Goal: Information Seeking & Learning: Learn about a topic

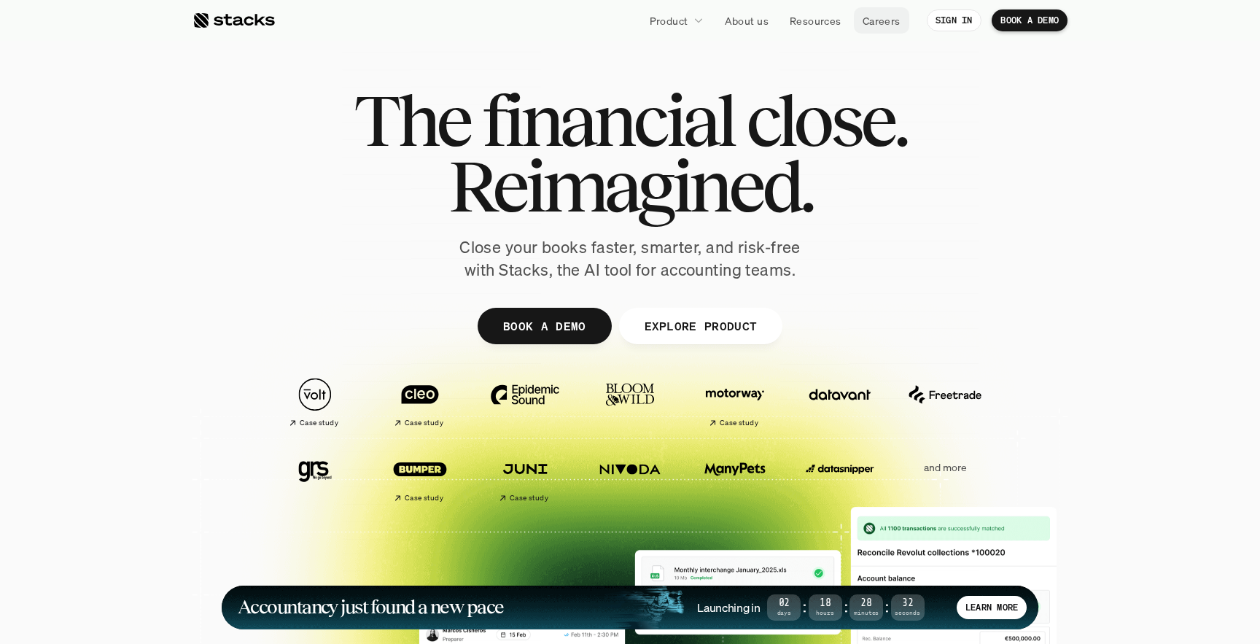
click at [877, 21] on p "Careers" at bounding box center [881, 20] width 38 height 15
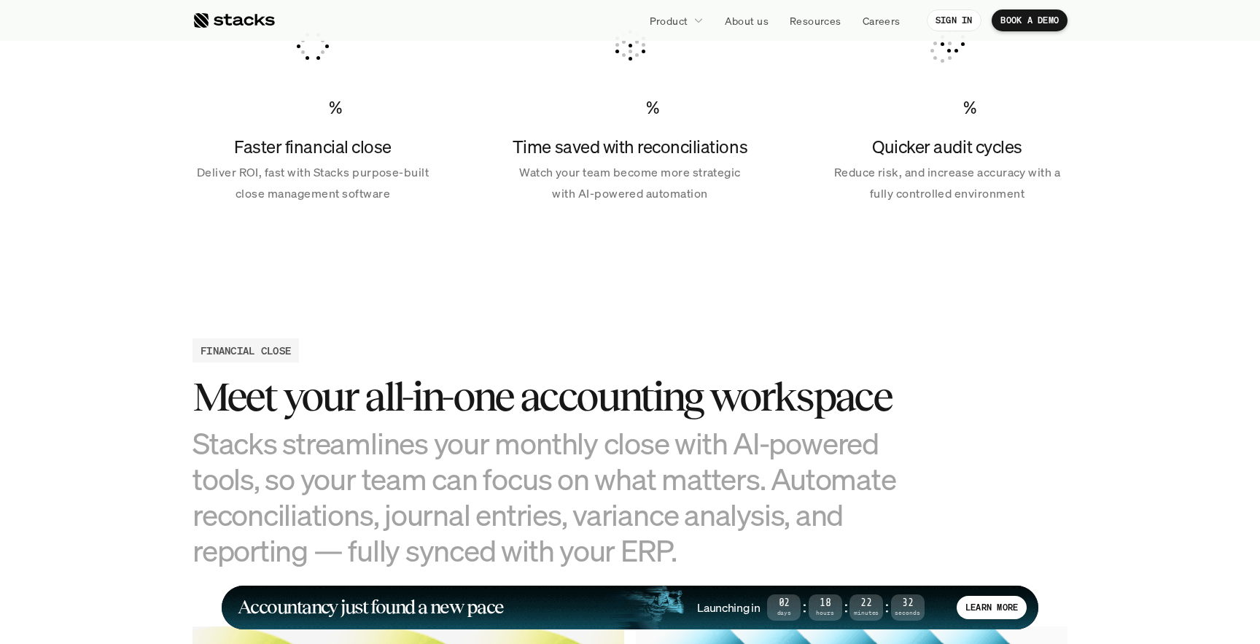
scroll to position [1098, 0]
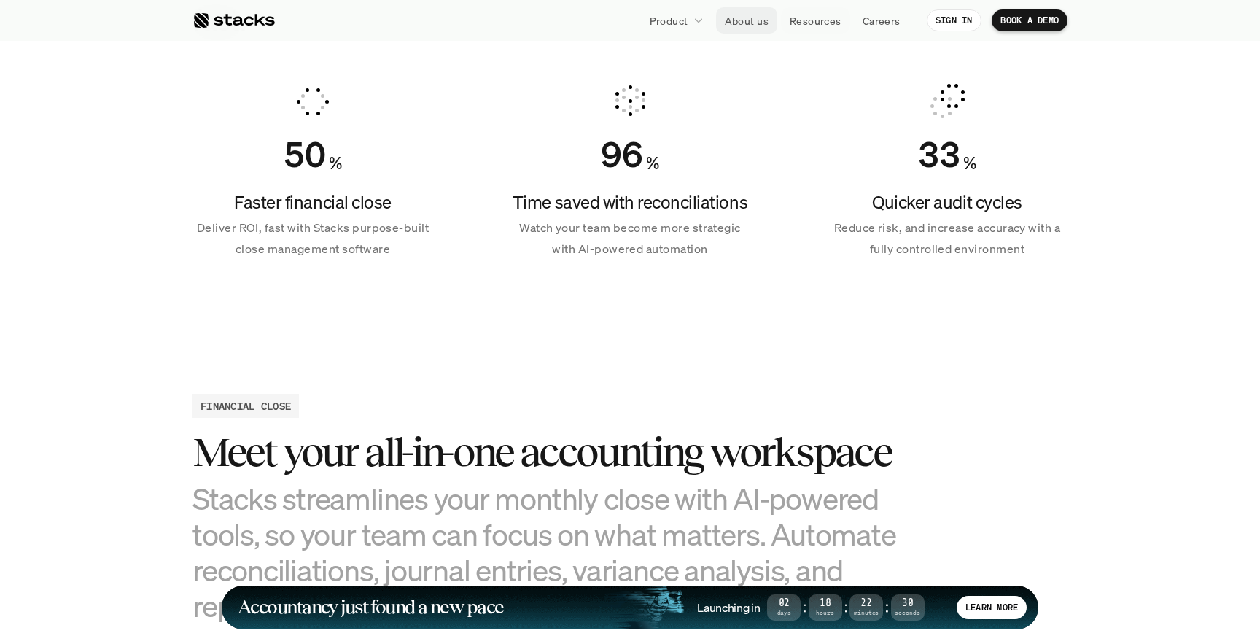
click at [757, 20] on p "About us" at bounding box center [747, 20] width 44 height 15
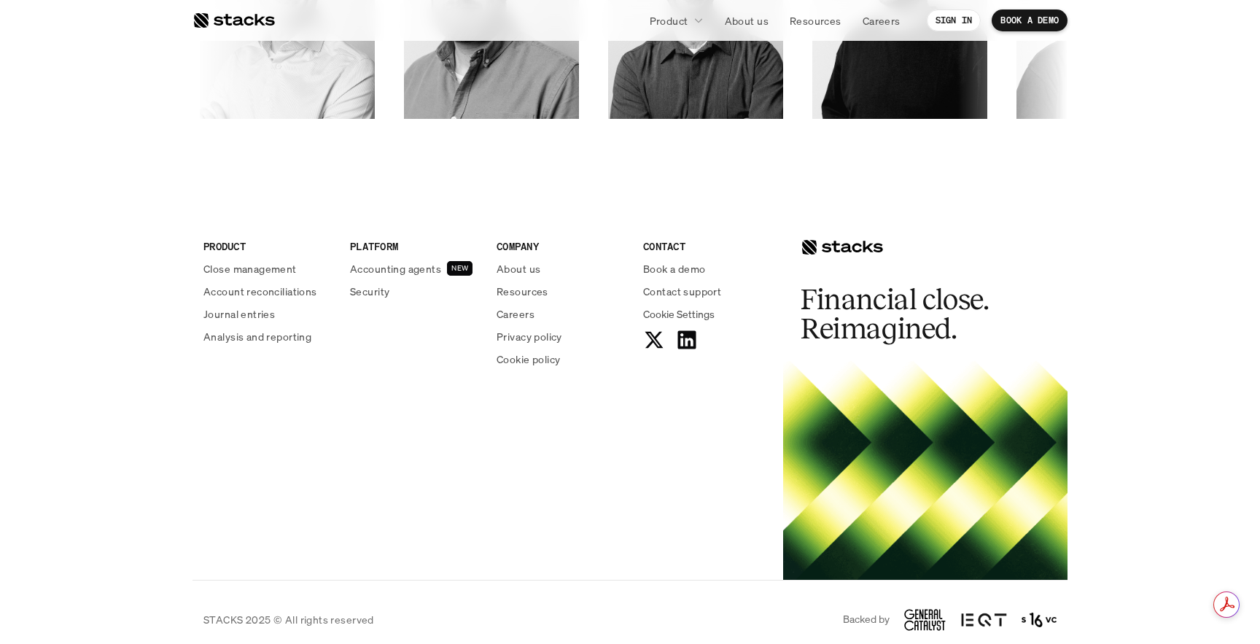
scroll to position [2536, 0]
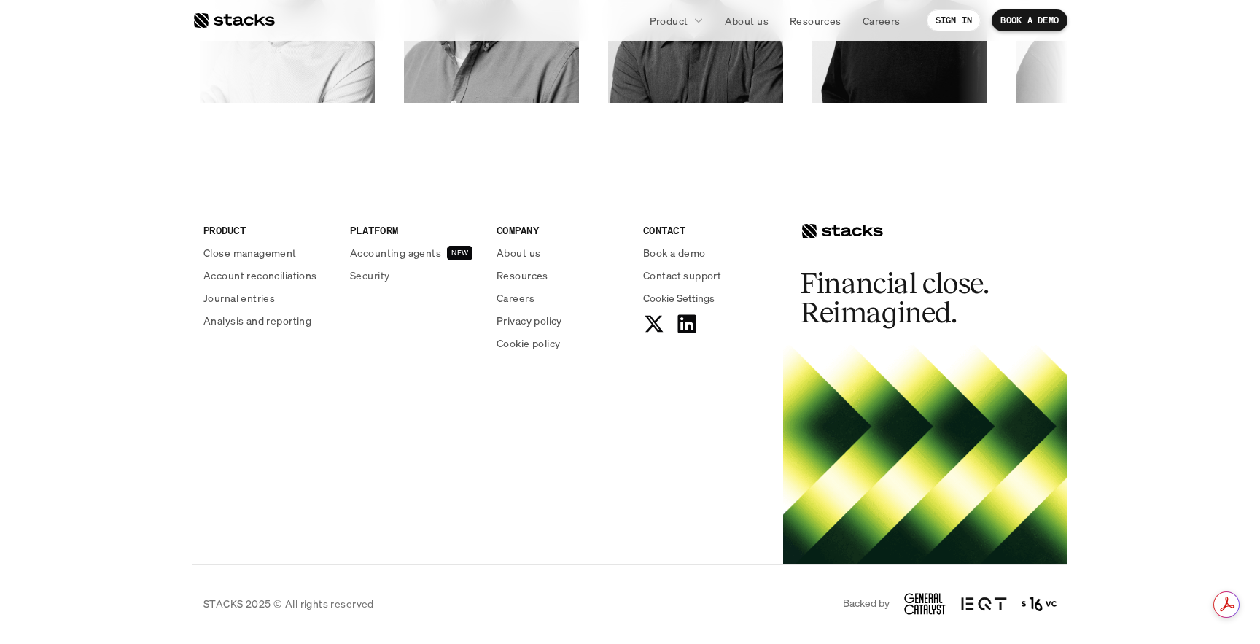
click at [430, 256] on p "Accounting agents" at bounding box center [395, 252] width 91 height 15
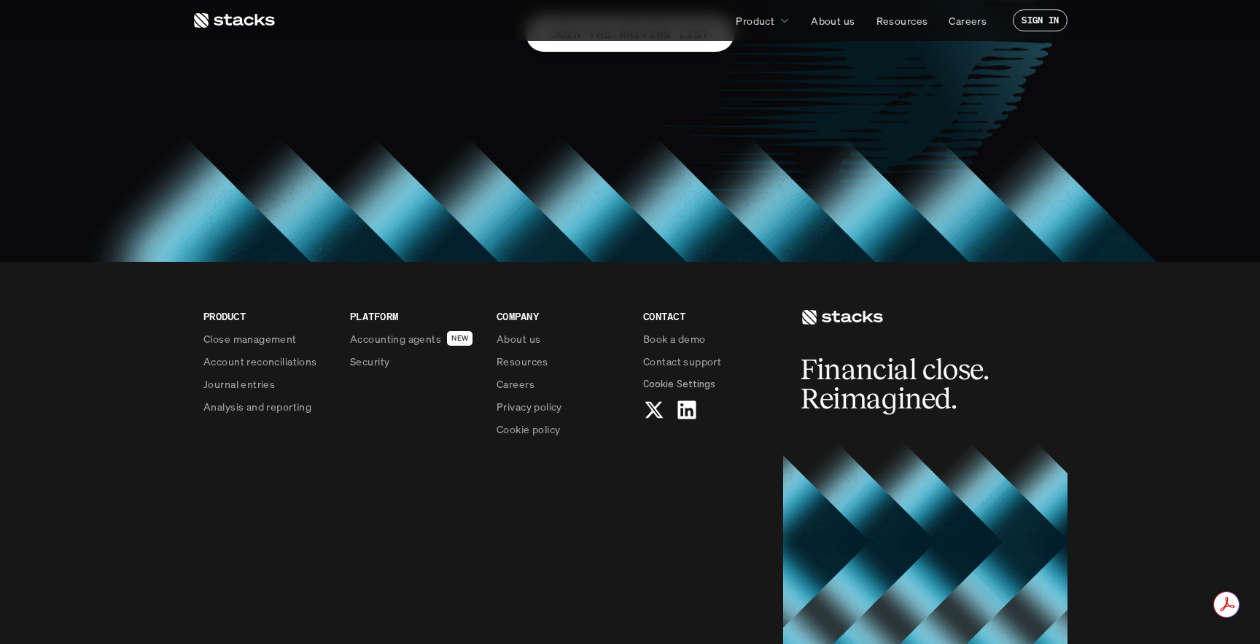
click at [237, 409] on p "Analysis and reporting" at bounding box center [257, 406] width 108 height 15
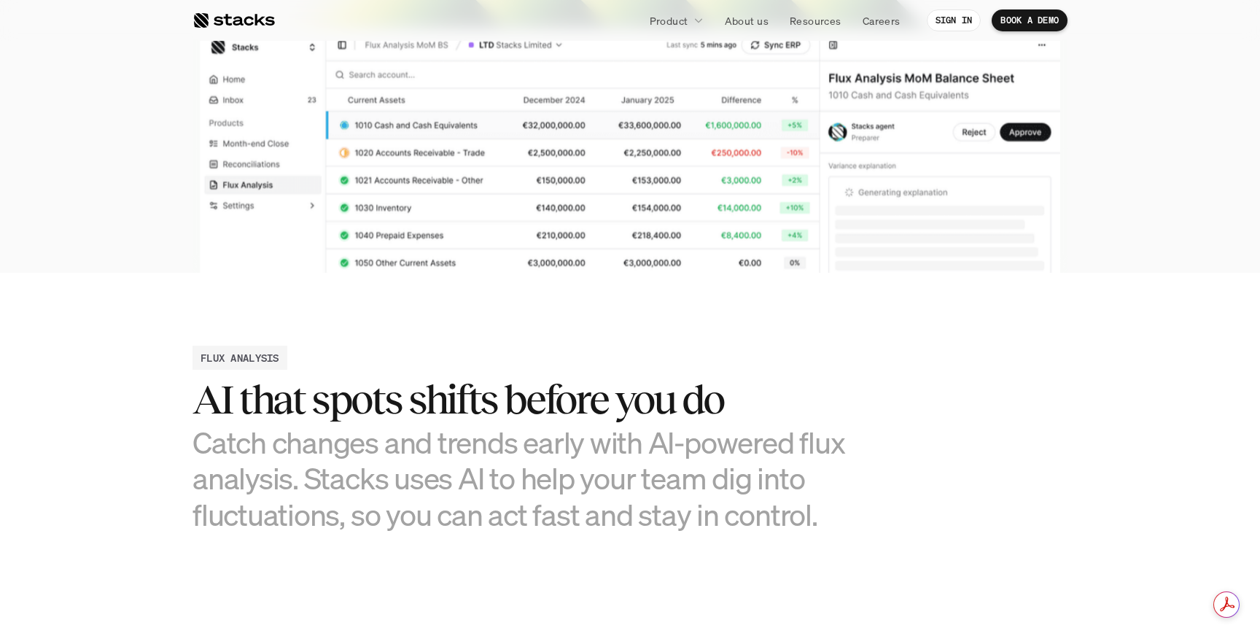
scroll to position [420, 0]
